Goal: Check status: Check status

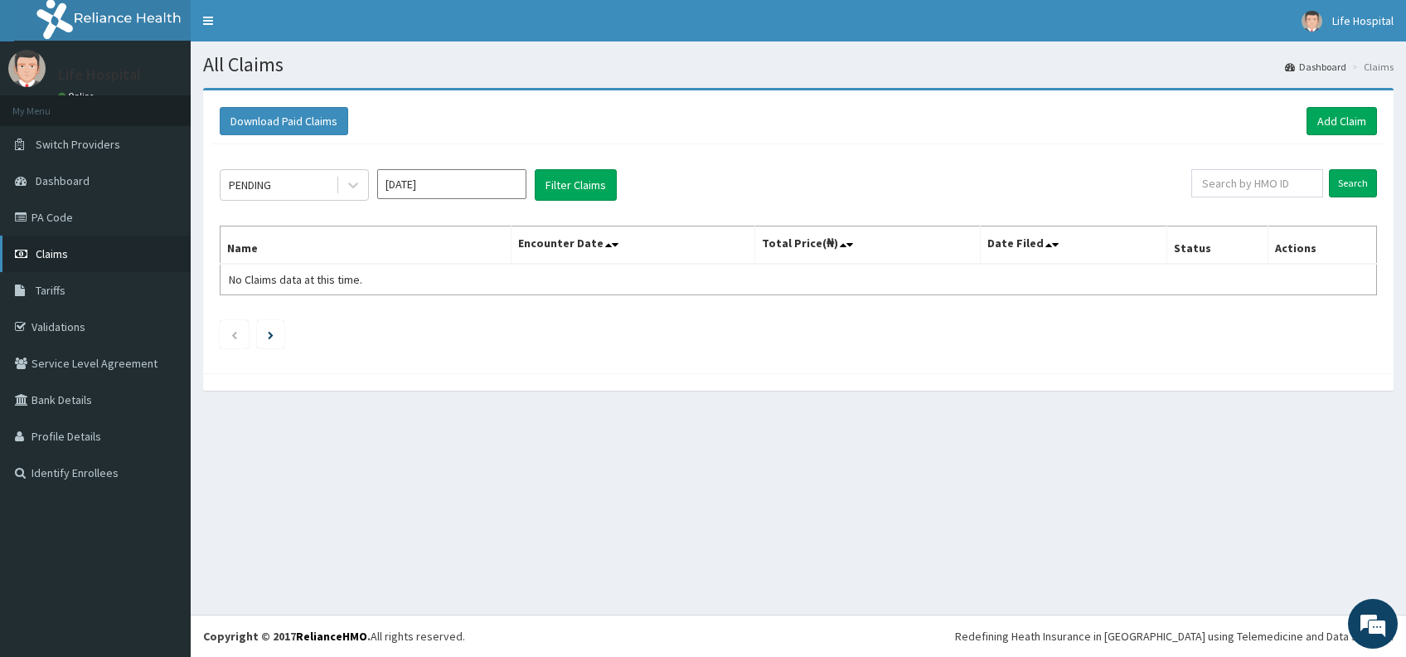
click at [68, 258] on link "Claims" at bounding box center [95, 253] width 191 height 36
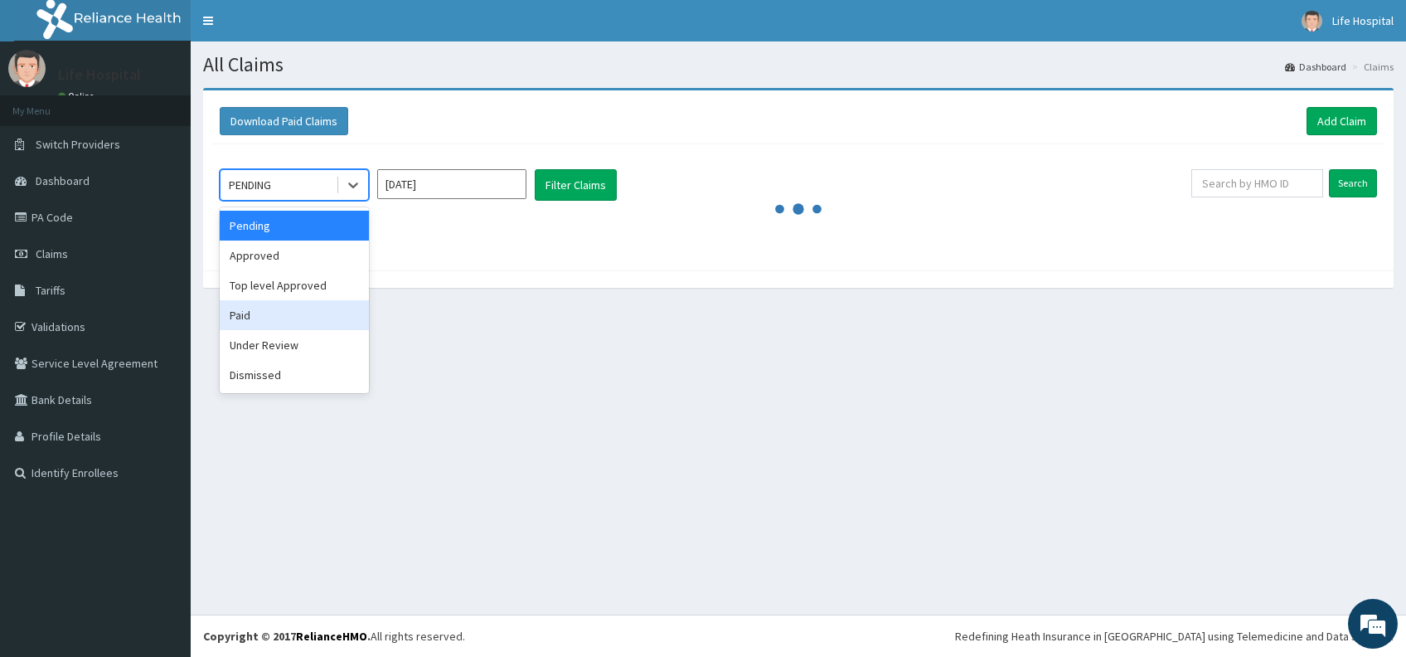
click at [298, 321] on div "Paid" at bounding box center [294, 315] width 149 height 30
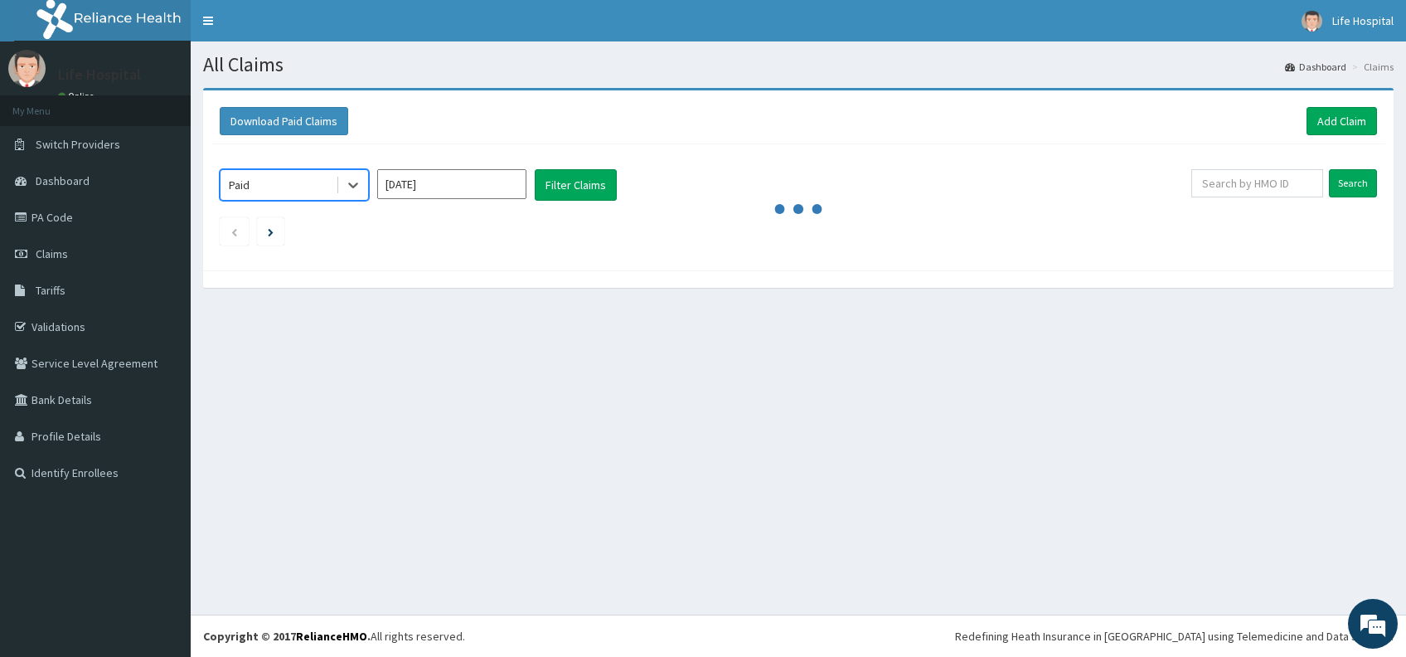
click at [471, 189] on input "[DATE]" at bounding box center [451, 184] width 149 height 30
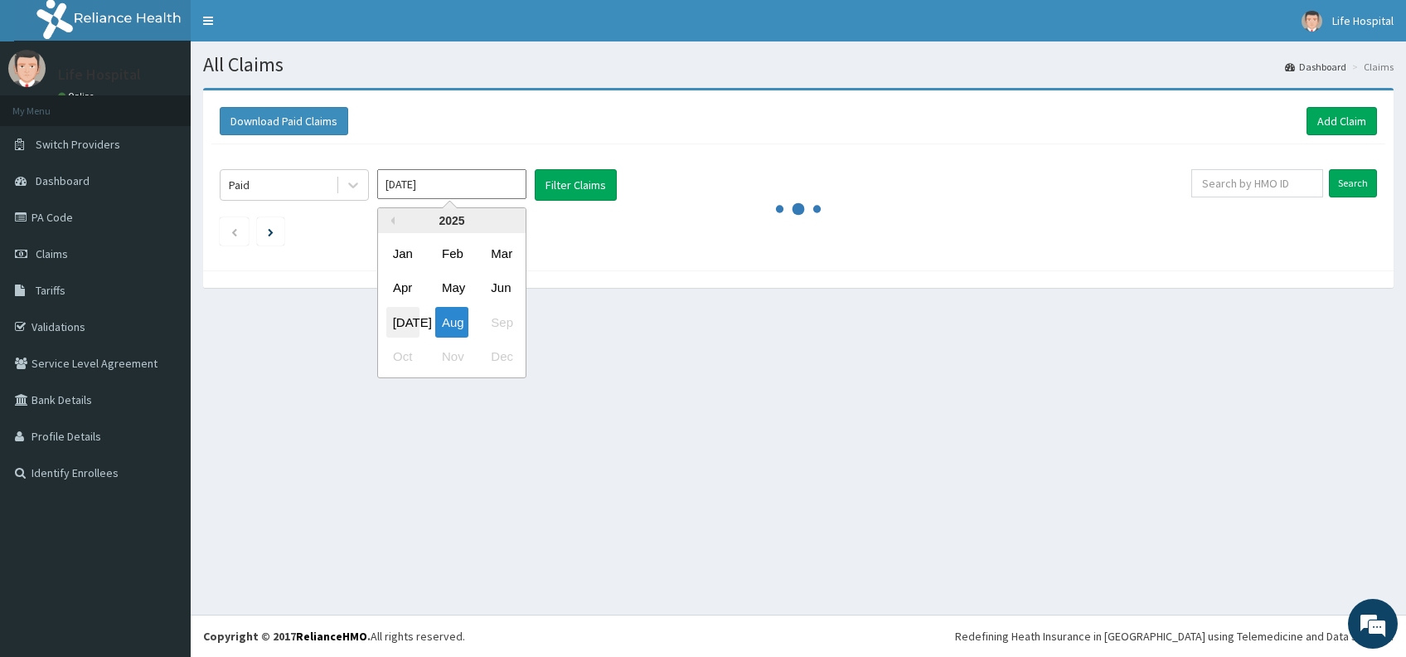
click at [410, 317] on div "[DATE]" at bounding box center [402, 322] width 33 height 31
type input "[DATE]"
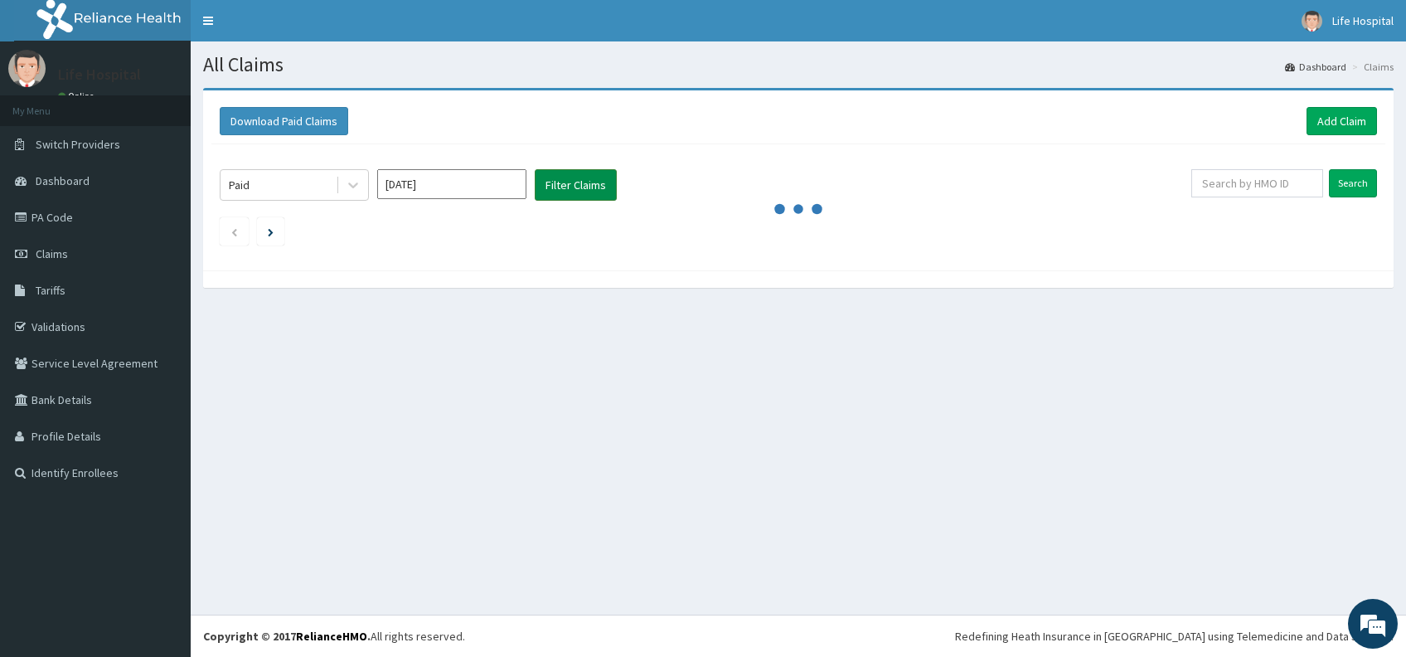
click at [562, 187] on button "Filter Claims" at bounding box center [576, 185] width 82 height 32
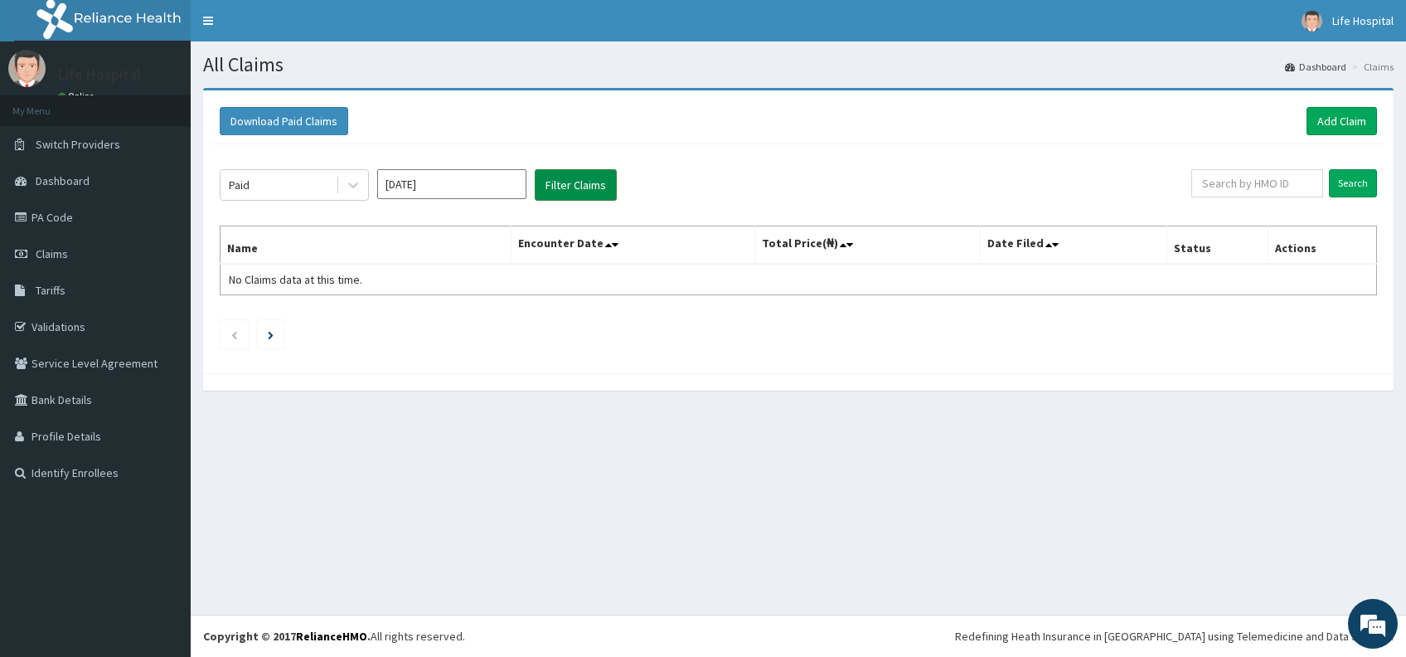
click at [590, 185] on button "Filter Claims" at bounding box center [576, 185] width 82 height 32
click at [564, 187] on button "Filter Claims" at bounding box center [576, 185] width 82 height 32
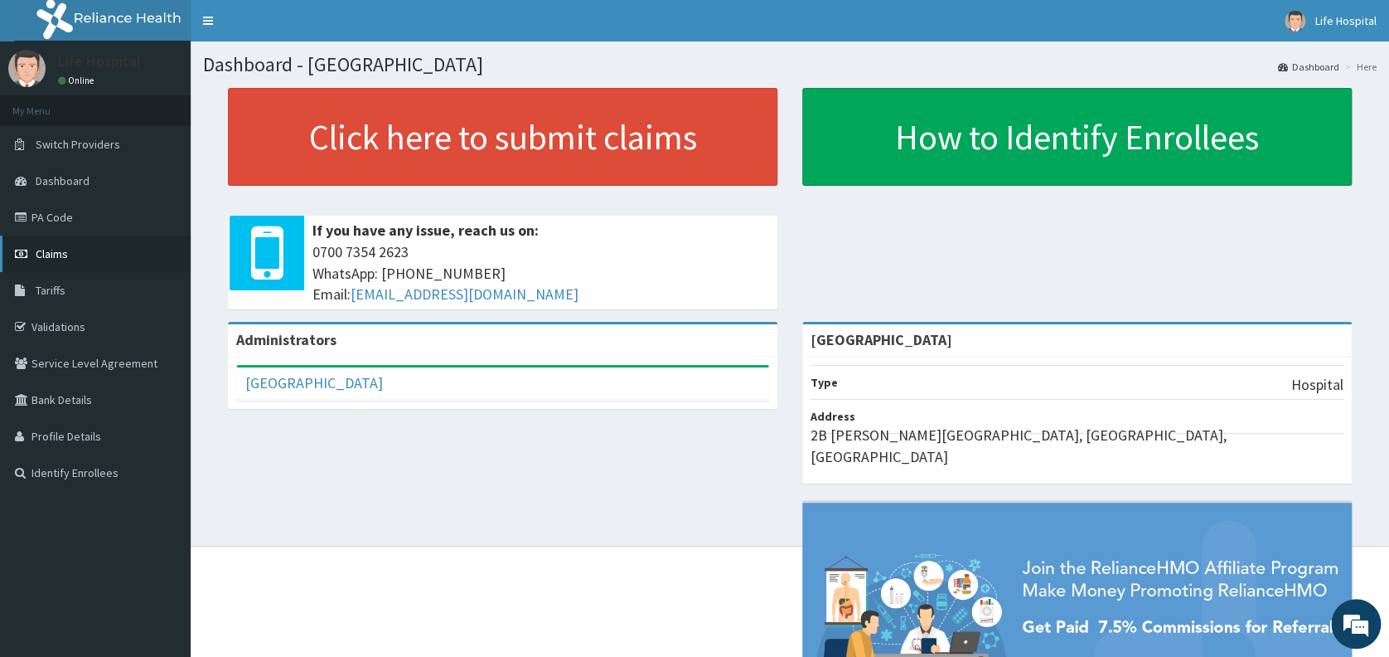
click at [59, 254] on span "Claims" at bounding box center [52, 253] width 32 height 15
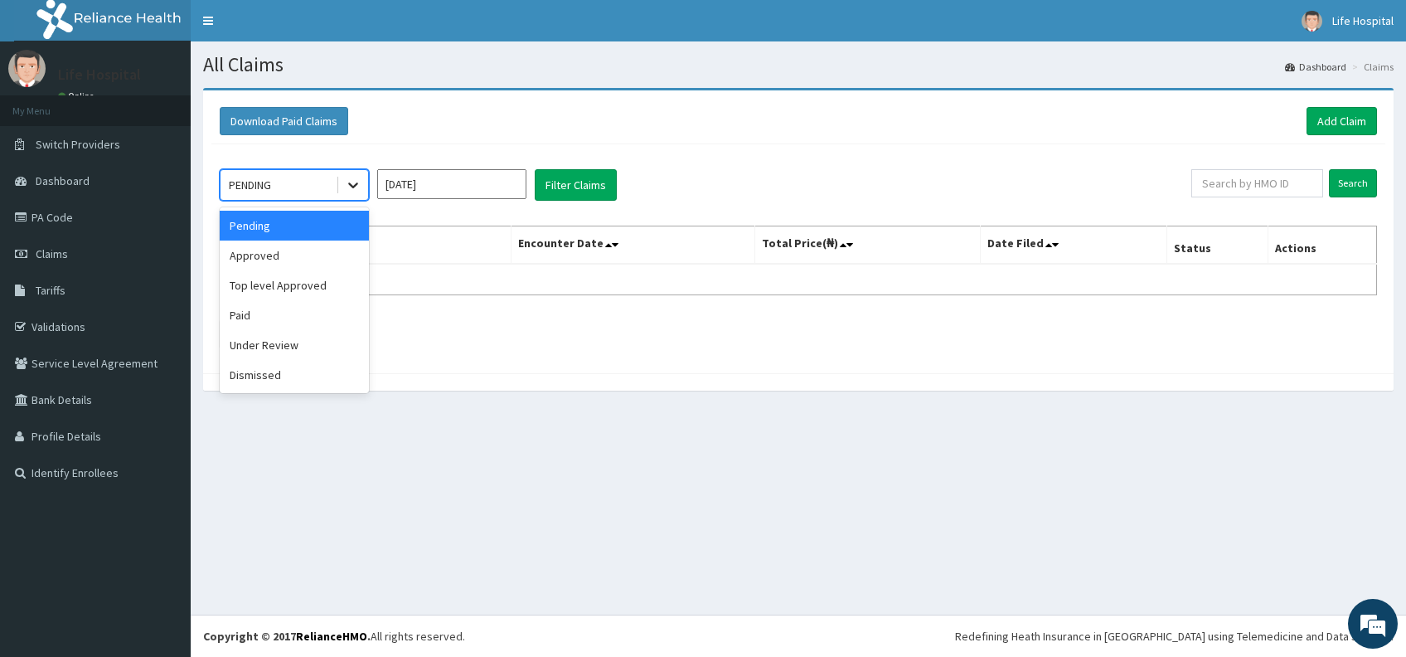
click at [358, 187] on icon at bounding box center [353, 185] width 17 height 17
click at [321, 308] on div "Paid" at bounding box center [294, 315] width 149 height 30
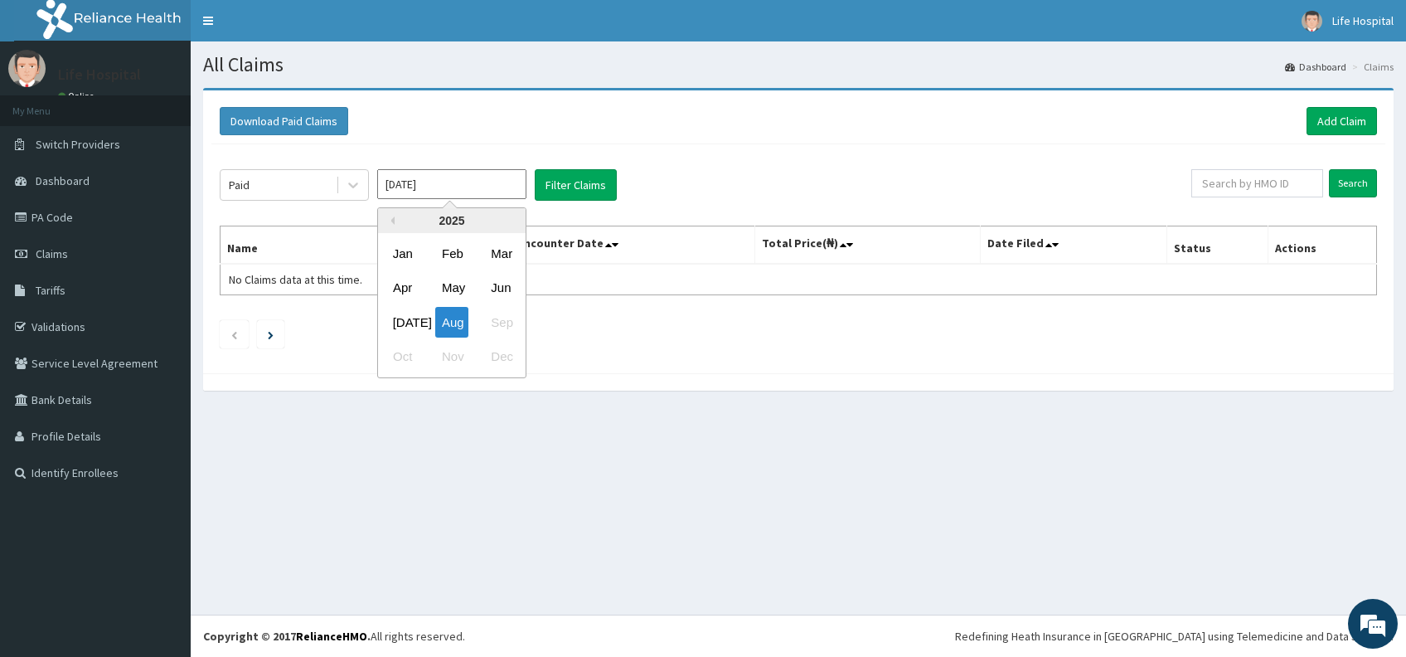
click at [480, 187] on input "[DATE]" at bounding box center [451, 184] width 149 height 30
click at [410, 323] on div "[DATE]" at bounding box center [402, 322] width 33 height 31
type input "[DATE]"
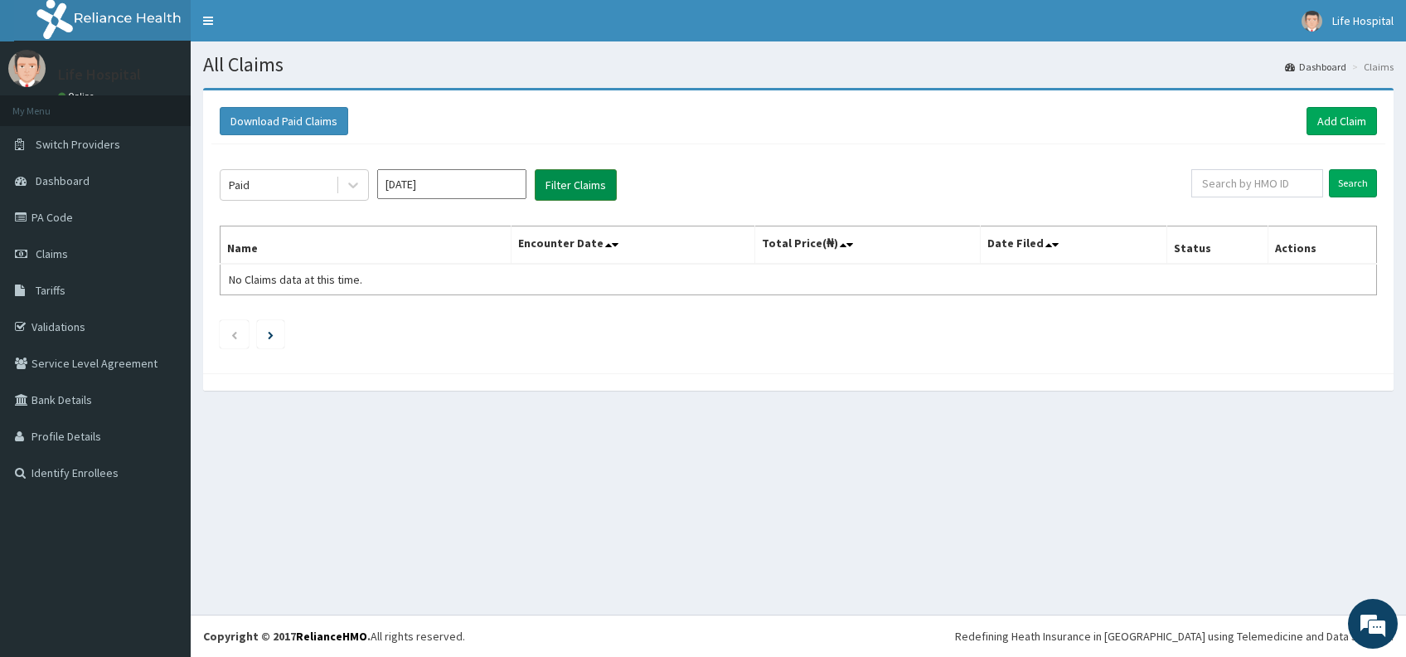
click at [567, 186] on button "Filter Claims" at bounding box center [576, 185] width 82 height 32
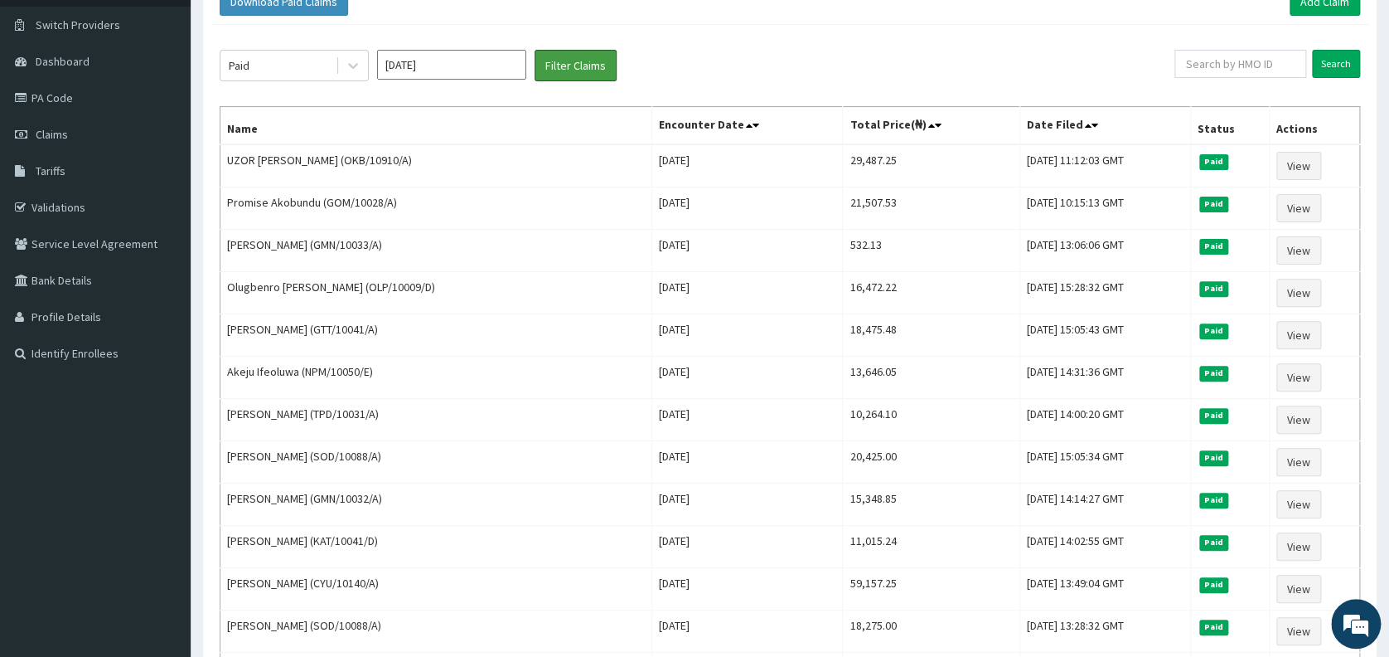
scroll to position [103, 0]
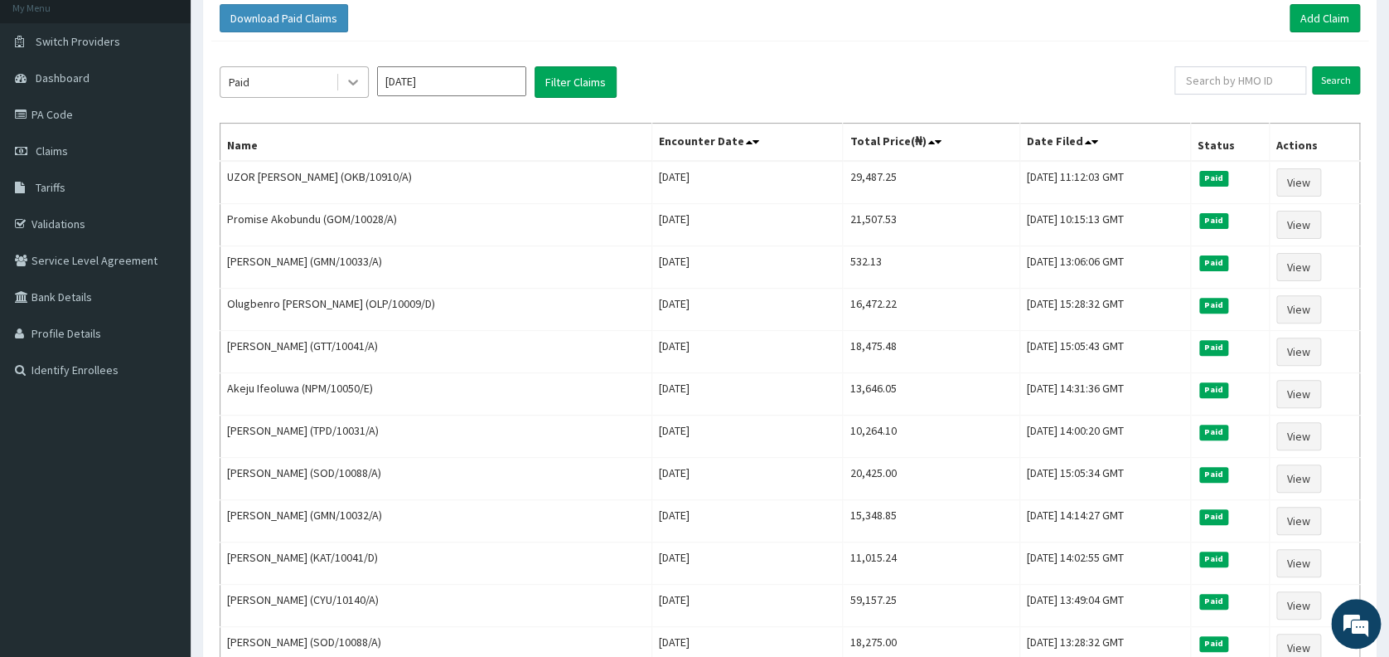
click at [356, 85] on icon at bounding box center [353, 82] width 17 height 17
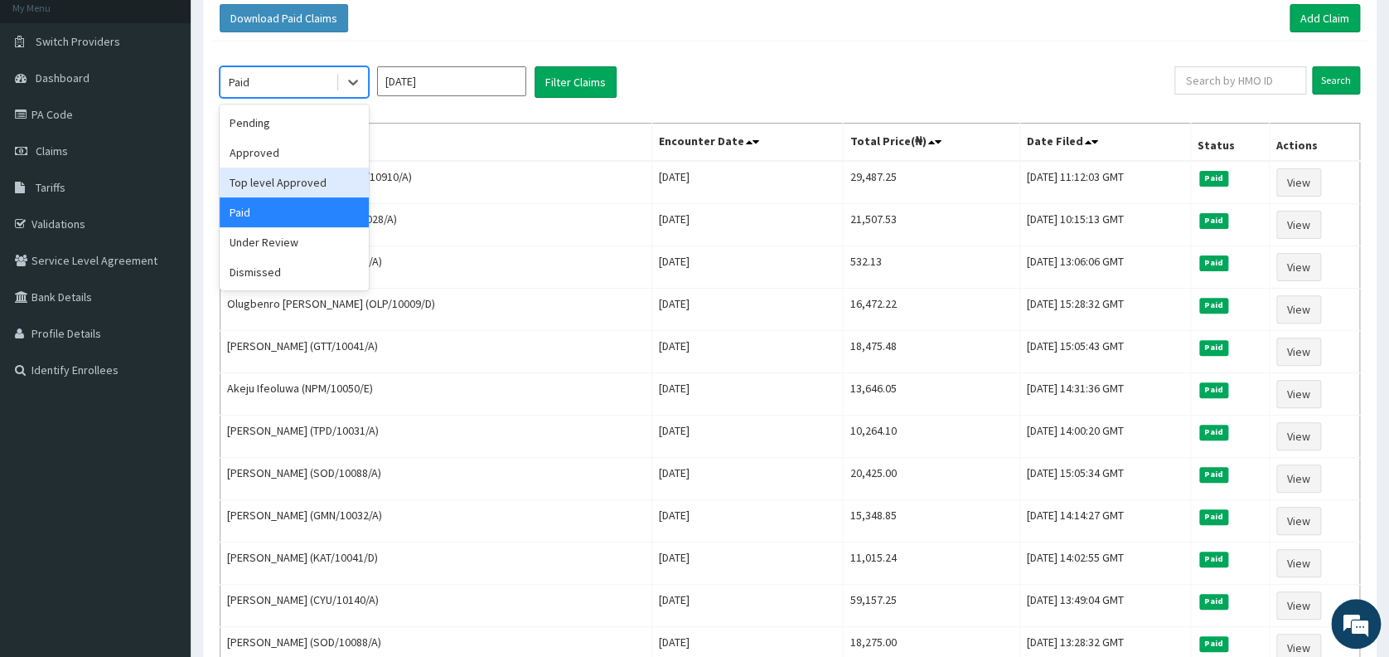
click at [317, 181] on div "Top level Approved" at bounding box center [294, 182] width 149 height 30
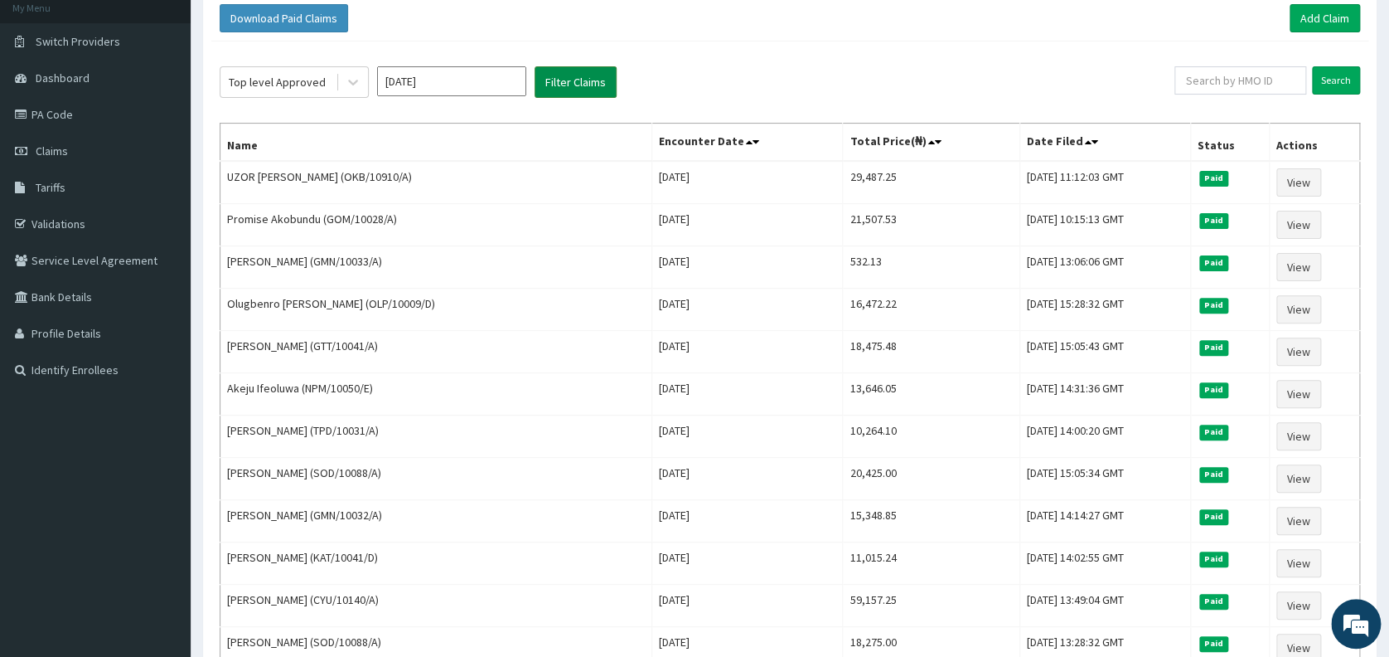
click at [564, 85] on button "Filter Claims" at bounding box center [576, 82] width 82 height 32
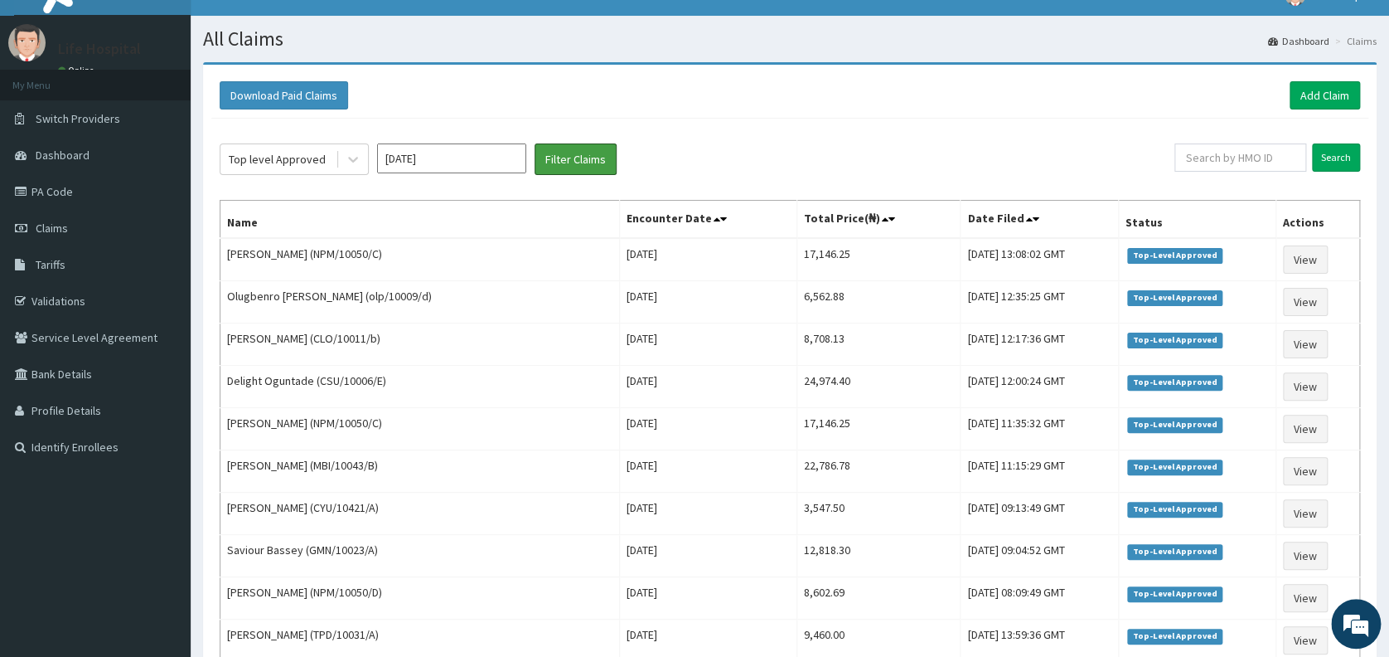
scroll to position [15, 0]
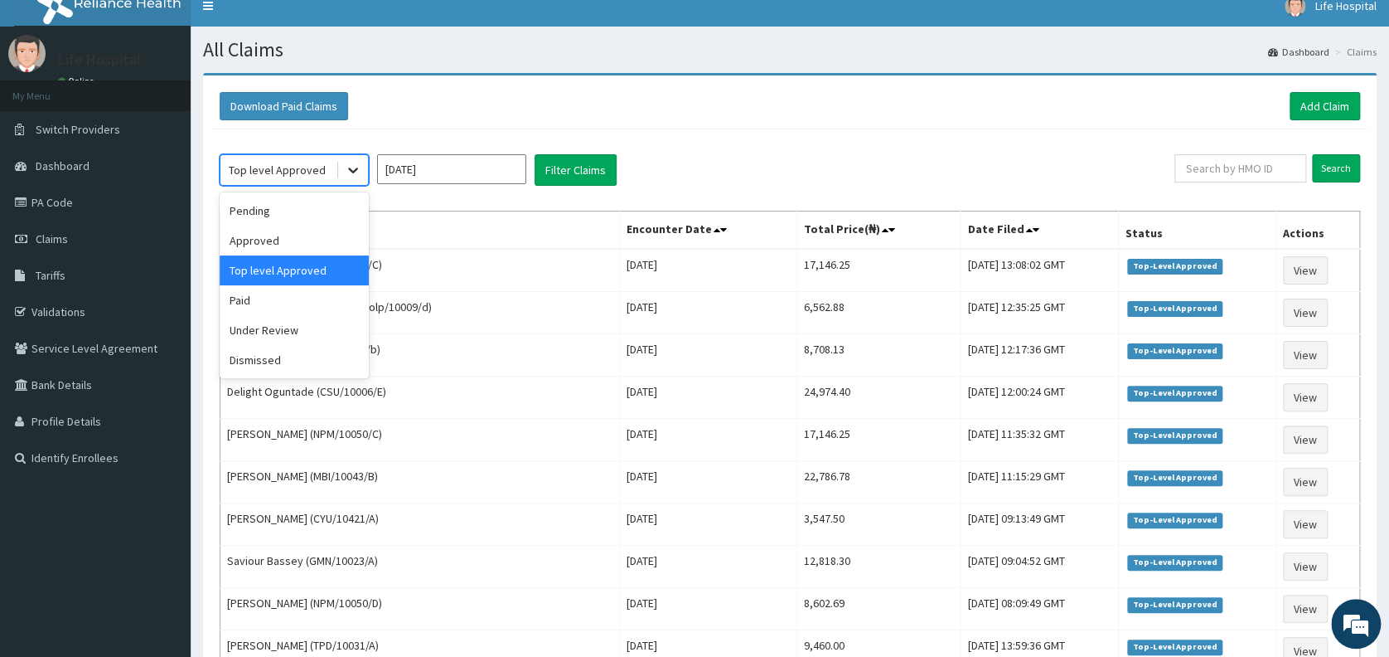
click at [351, 171] on icon at bounding box center [353, 170] width 17 height 17
click at [327, 214] on div "Pending" at bounding box center [294, 211] width 149 height 30
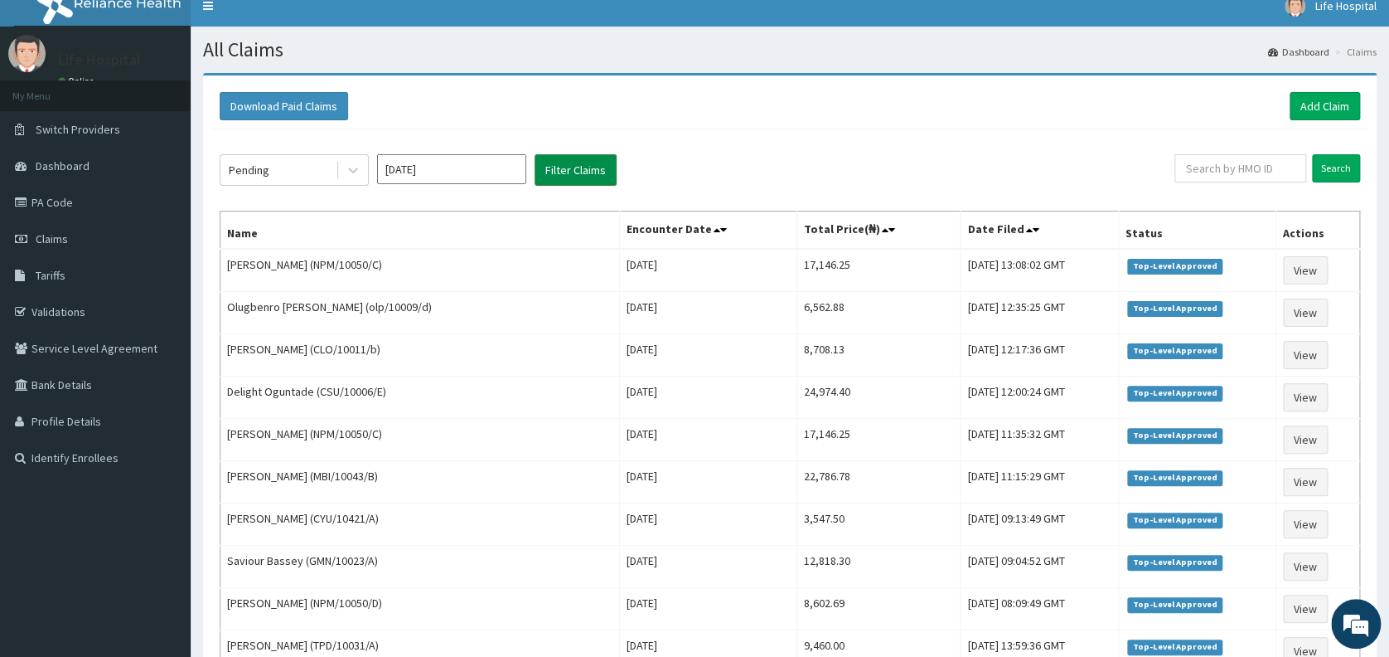
click at [570, 167] on button "Filter Claims" at bounding box center [576, 170] width 82 height 32
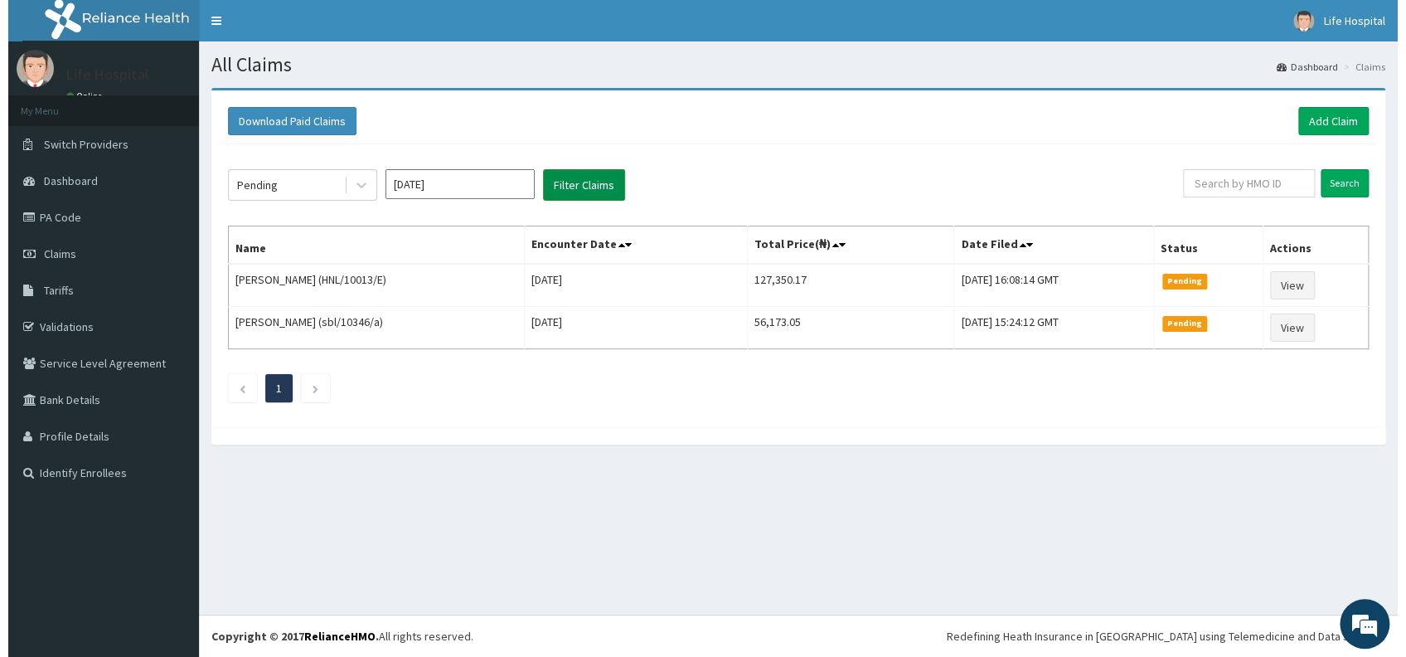
scroll to position [0, 0]
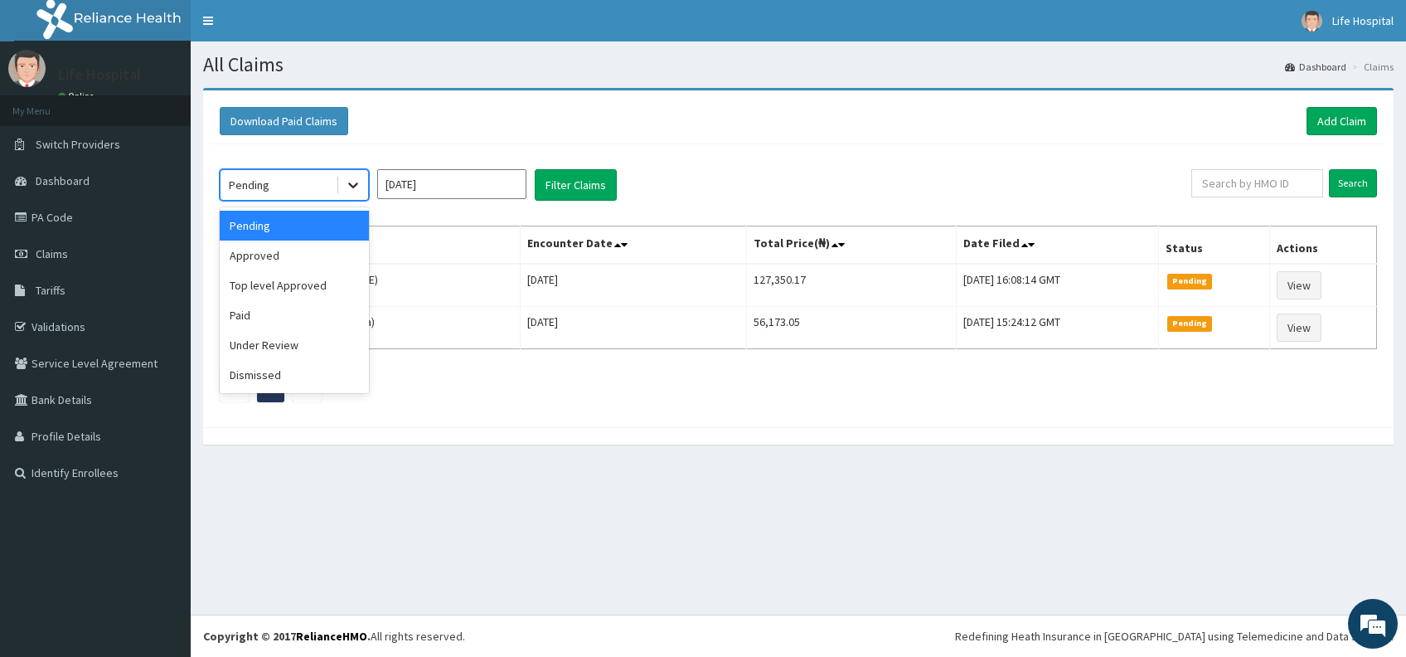
click at [353, 182] on icon at bounding box center [353, 185] width 17 height 17
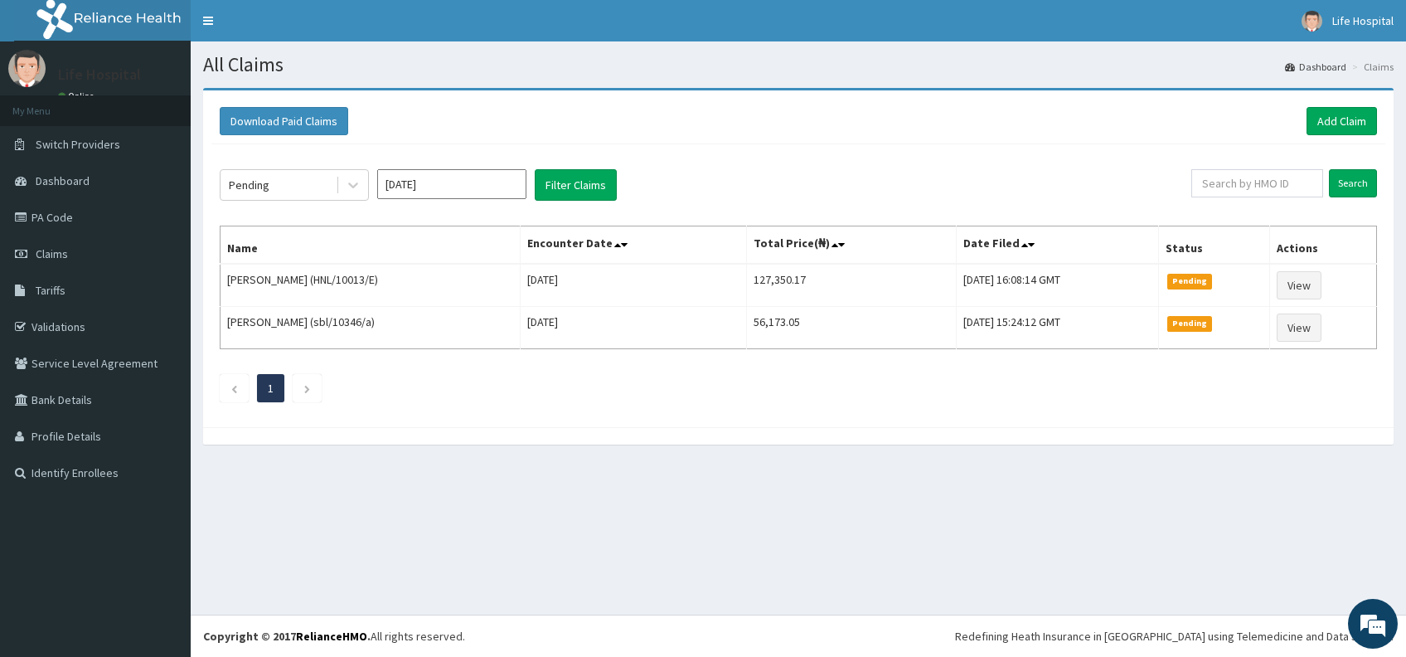
click at [724, 117] on div "Download Paid Claims Add Claim" at bounding box center [798, 121] width 1157 height 28
